Goal: Information Seeking & Learning: Learn about a topic

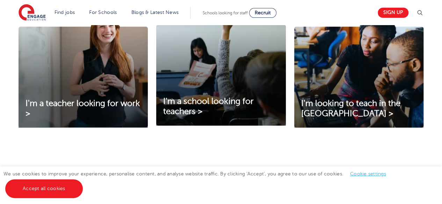
scroll to position [272, 0]
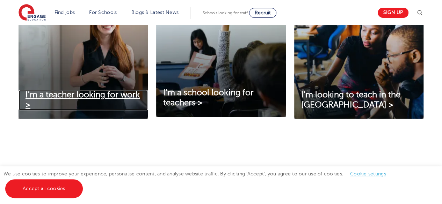
click at [106, 100] on link "I'm a teacher looking for work >" at bounding box center [83, 100] width 129 height 20
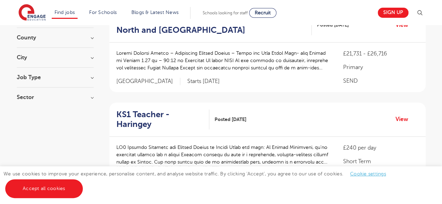
scroll to position [85, 0]
